Goal: Communication & Community: Answer question/provide support

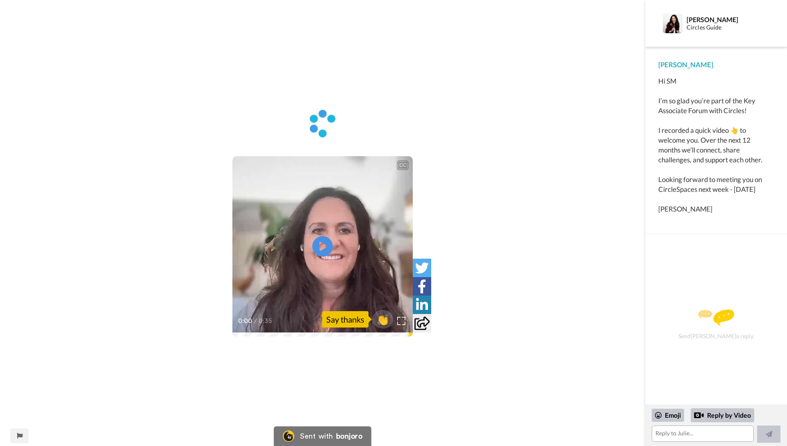
drag, startPoint x: 321, startPoint y: 243, endPoint x: 340, endPoint y: 248, distance: 19.9
click at [321, 243] on icon "Play/Pause" at bounding box center [322, 246] width 21 height 37
click at [381, 317] on span "👏" at bounding box center [383, 319] width 26 height 16
drag, startPoint x: 328, startPoint y: 246, endPoint x: 321, endPoint y: 274, distance: 29.4
click at [328, 246] on icon at bounding box center [322, 246] width 21 height 21
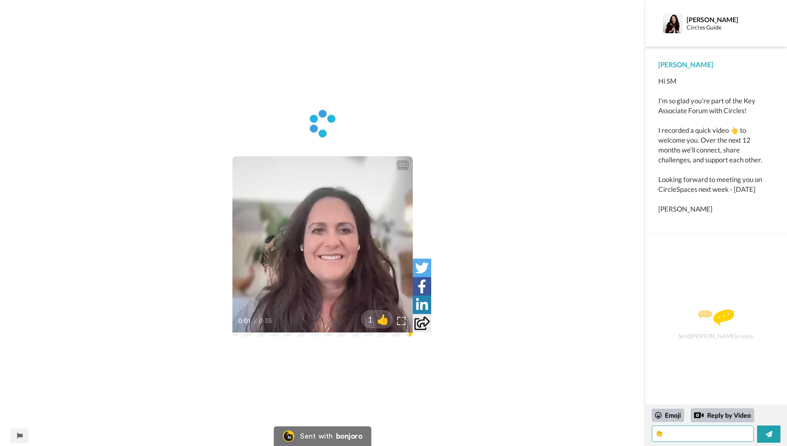
drag, startPoint x: 691, startPoint y: 436, endPoint x: 671, endPoint y: 391, distance: 49.8
click at [691, 436] on textarea "👏" at bounding box center [703, 434] width 102 height 16
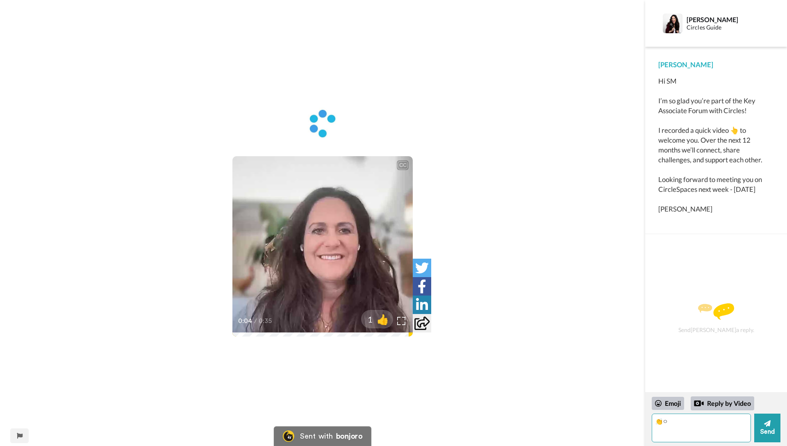
type textarea "👏"
type textarea "h"
type textarea "Hi [PERSON_NAME]. I'm Seungmin. But you can call me Min. I should have replied …"
click at [762, 431] on button "Send" at bounding box center [768, 428] width 26 height 29
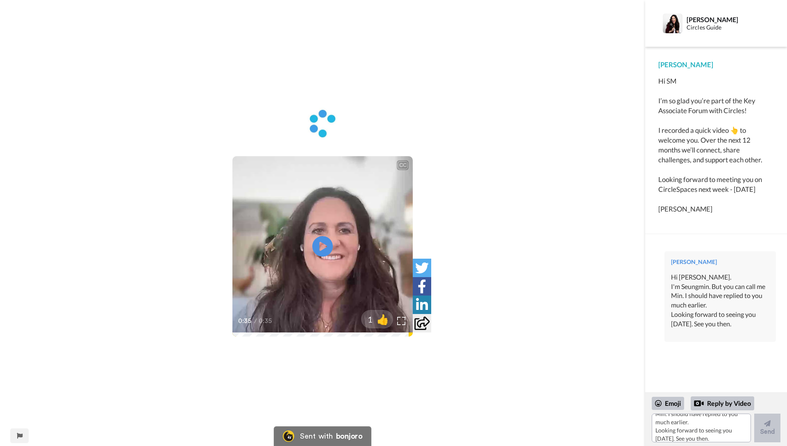
scroll to position [0, 0]
drag, startPoint x: 526, startPoint y: 290, endPoint x: 537, endPoint y: 303, distance: 16.9
click at [526, 290] on div "CC Play/Pause 0:35 / 0:35 1 👍" at bounding box center [323, 228] width 646 height 242
